Goal: Task Accomplishment & Management: Manage account settings

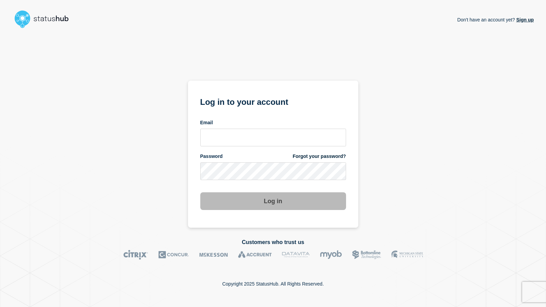
type input "[EMAIL_ADDRESS][DOMAIN_NAME]"
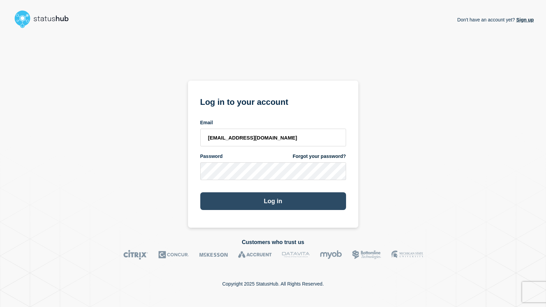
click at [269, 203] on button "Log in" at bounding box center [273, 201] width 146 height 18
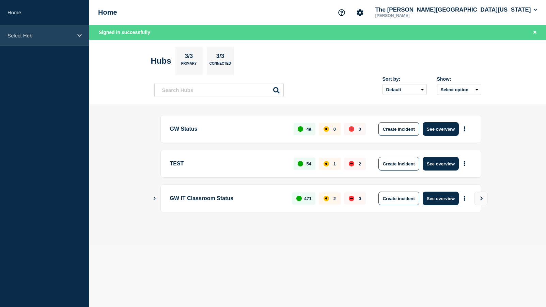
click at [80, 31] on div "Select Hub" at bounding box center [44, 35] width 89 height 21
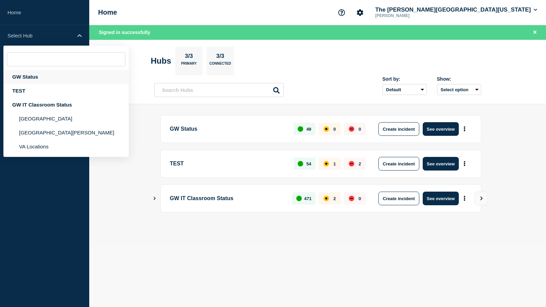
click at [31, 78] on div "GW Status" at bounding box center [65, 77] width 125 height 14
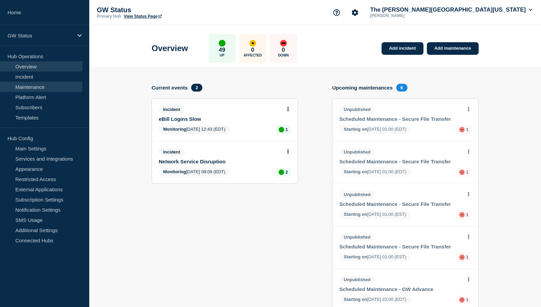
click at [32, 86] on link "Maintenance" at bounding box center [41, 87] width 82 height 10
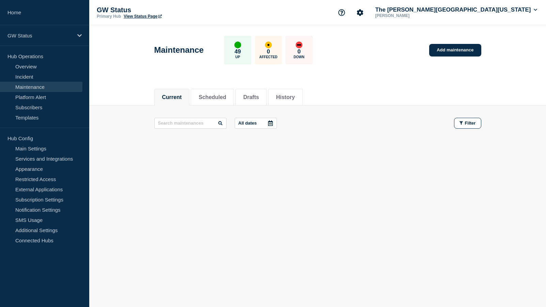
click at [38, 86] on link "Maintenance" at bounding box center [41, 87] width 82 height 10
click at [215, 94] on button "Scheduled" at bounding box center [212, 97] width 28 height 6
click at [254, 94] on button "Drafts" at bounding box center [251, 97] width 16 height 6
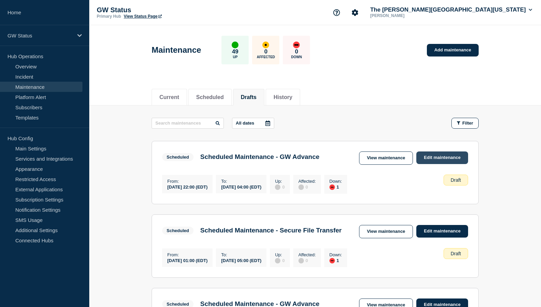
click at [443, 158] on link "Edit maintenance" at bounding box center [442, 157] width 52 height 13
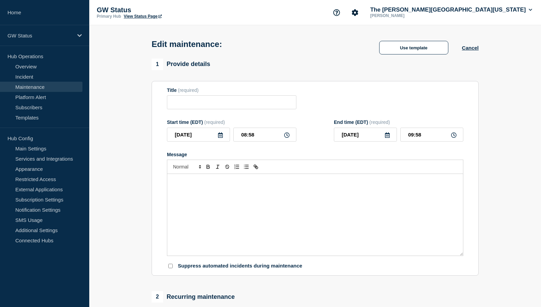
type input "Scheduled Maintenance - GW Advance"
type input "[DATE]"
type input "22:00"
type input "[DATE]"
type input "04:00"
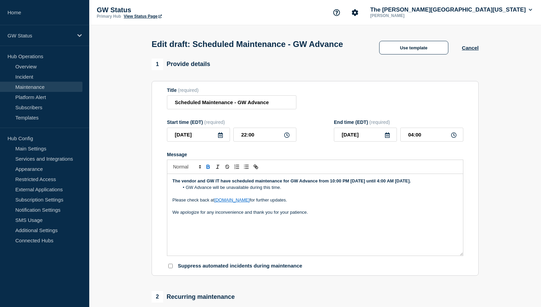
click at [356, 256] on div "The vendor and GW IT have scheduled maintenance for GW Advance from 10:00 PM [D…" at bounding box center [314, 215] width 295 height 82
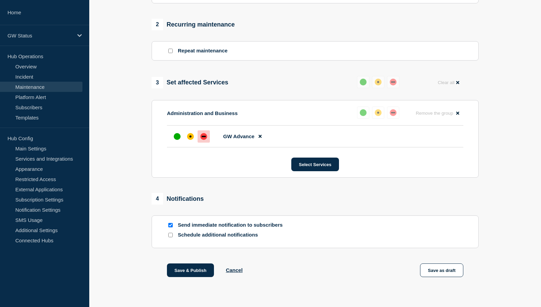
scroll to position [301, 0]
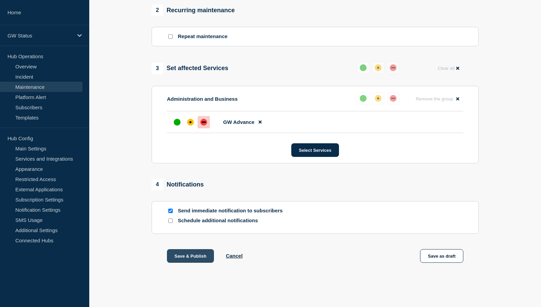
click at [204, 256] on button "Save & Publish" at bounding box center [190, 256] width 47 height 14
